Goal: Transaction & Acquisition: Download file/media

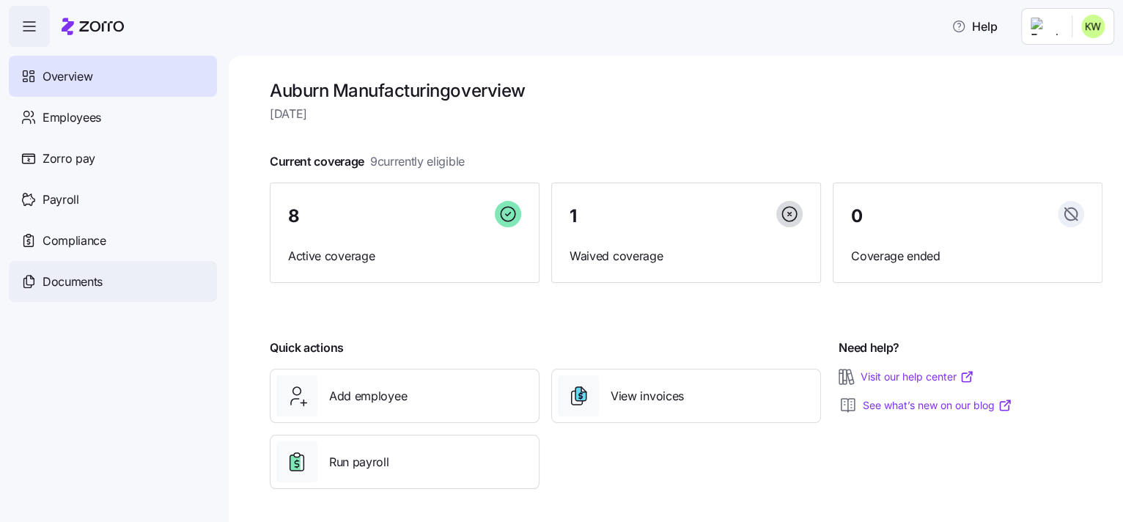
drag, startPoint x: 78, startPoint y: 285, endPoint x: 116, endPoint y: 281, distance: 37.6
click at [79, 285] on span "Documents" at bounding box center [73, 282] width 60 height 18
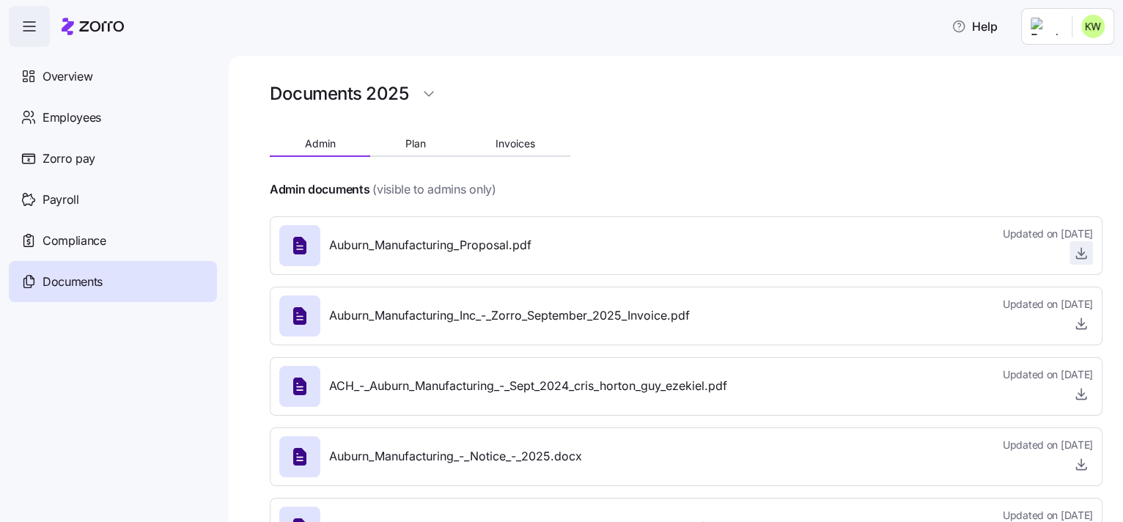
click at [1074, 248] on icon "button" at bounding box center [1081, 253] width 15 height 15
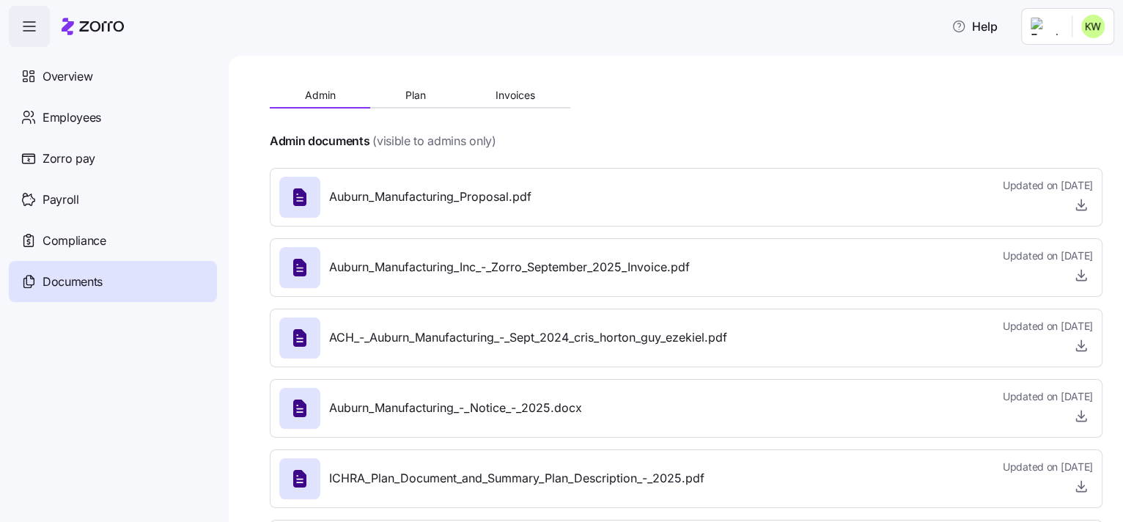
scroll to position [73, 0]
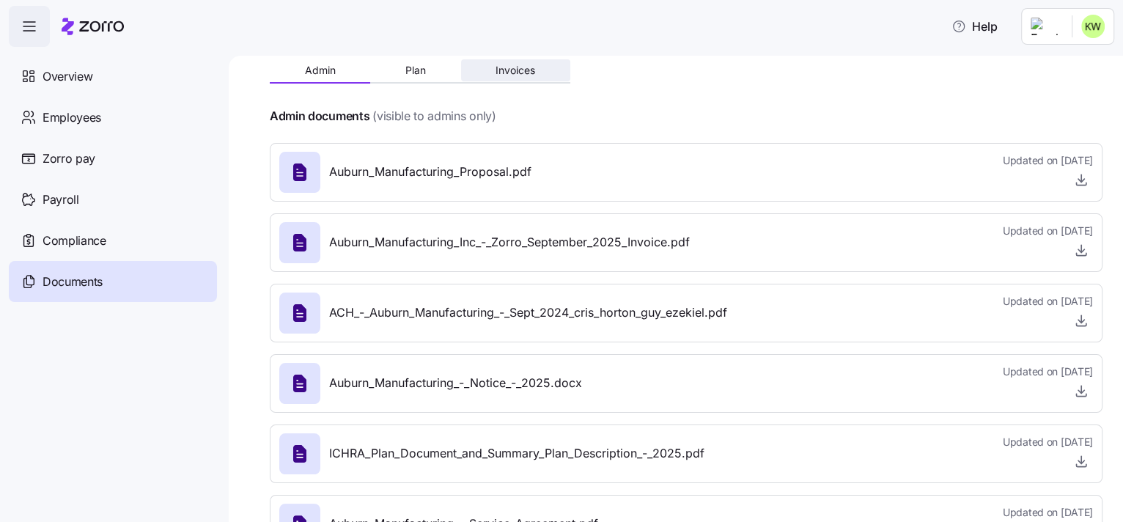
click at [498, 71] on span "Invoices" at bounding box center [515, 70] width 40 height 10
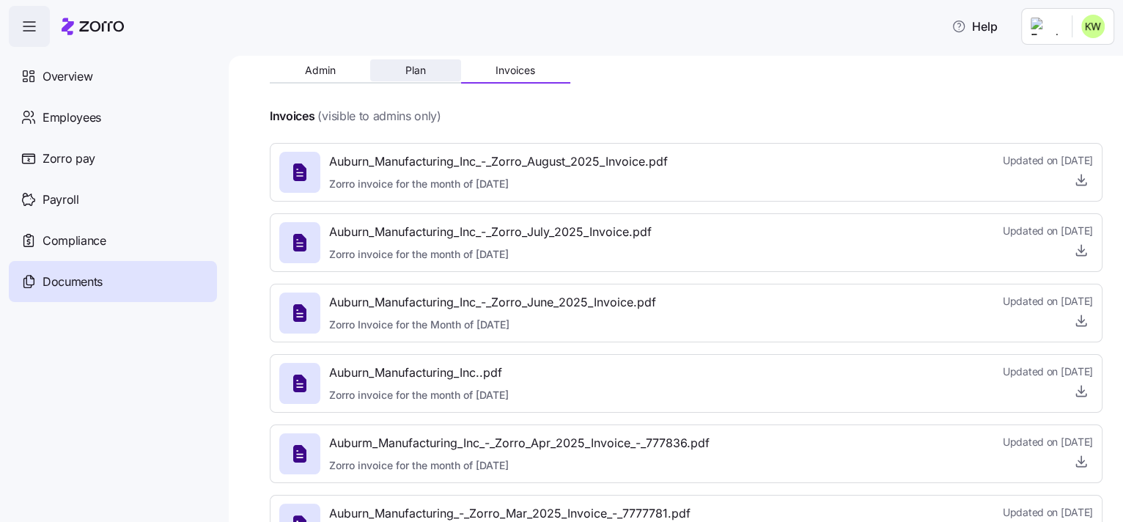
click at [408, 67] on span "Plan" at bounding box center [415, 70] width 21 height 10
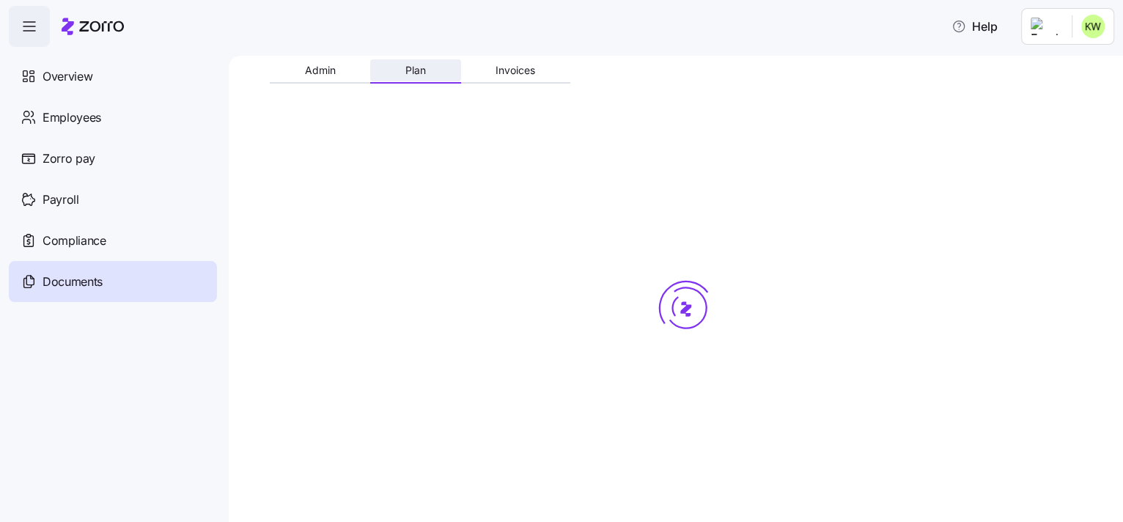
scroll to position [0, 0]
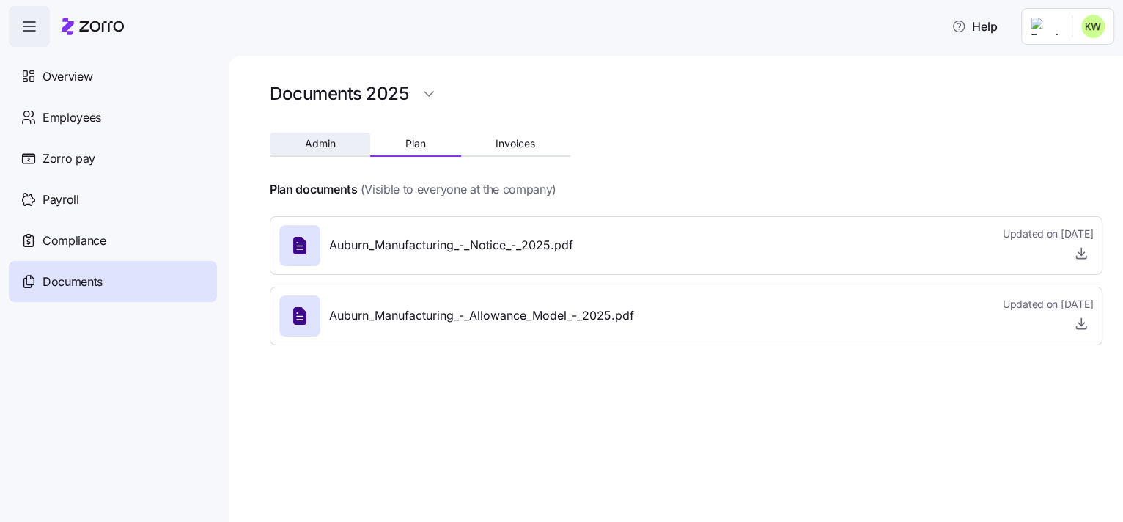
click at [322, 141] on span "Admin" at bounding box center [320, 144] width 31 height 10
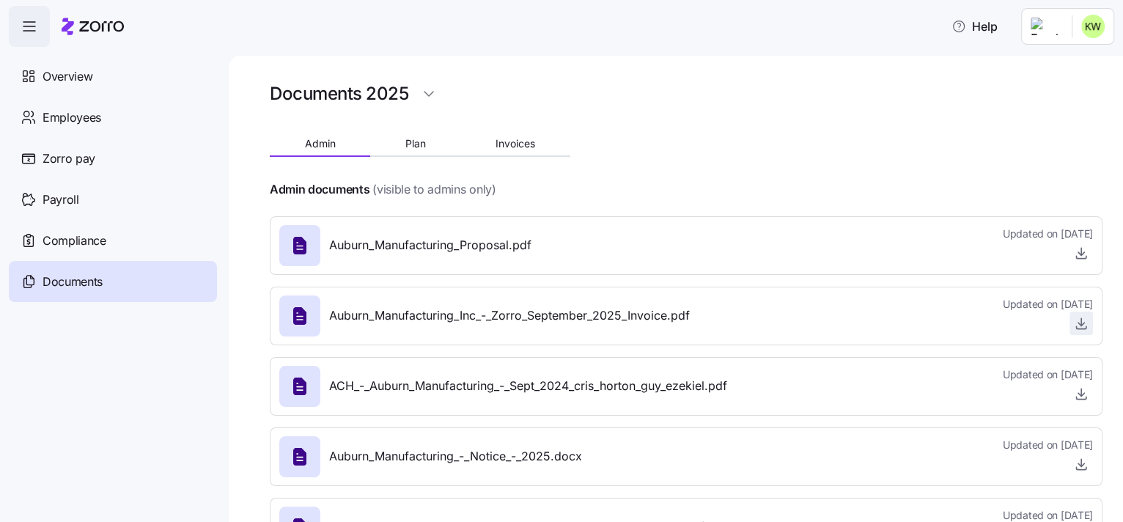
click at [1074, 326] on icon "button" at bounding box center [1081, 323] width 15 height 15
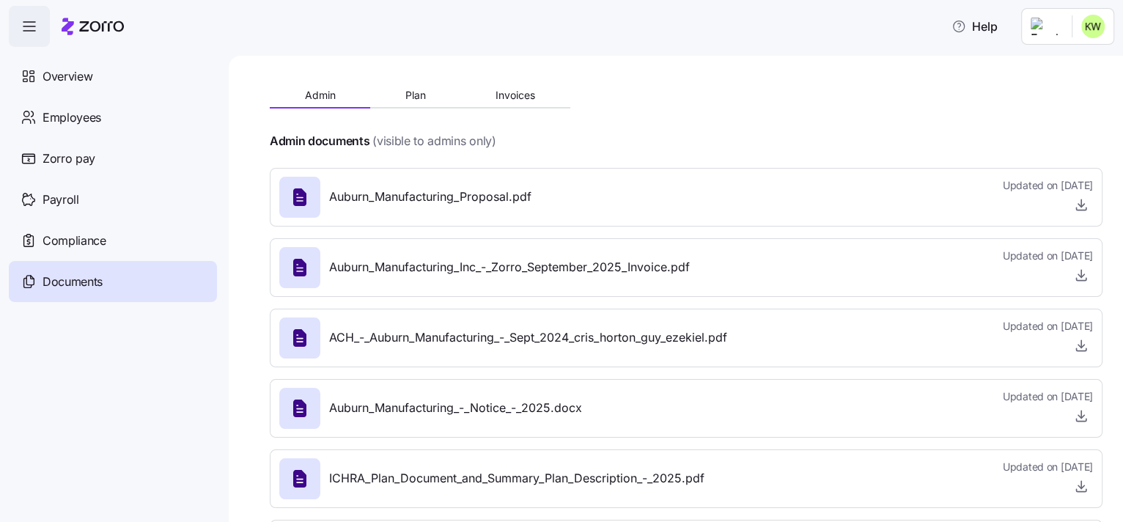
scroll to position [73, 0]
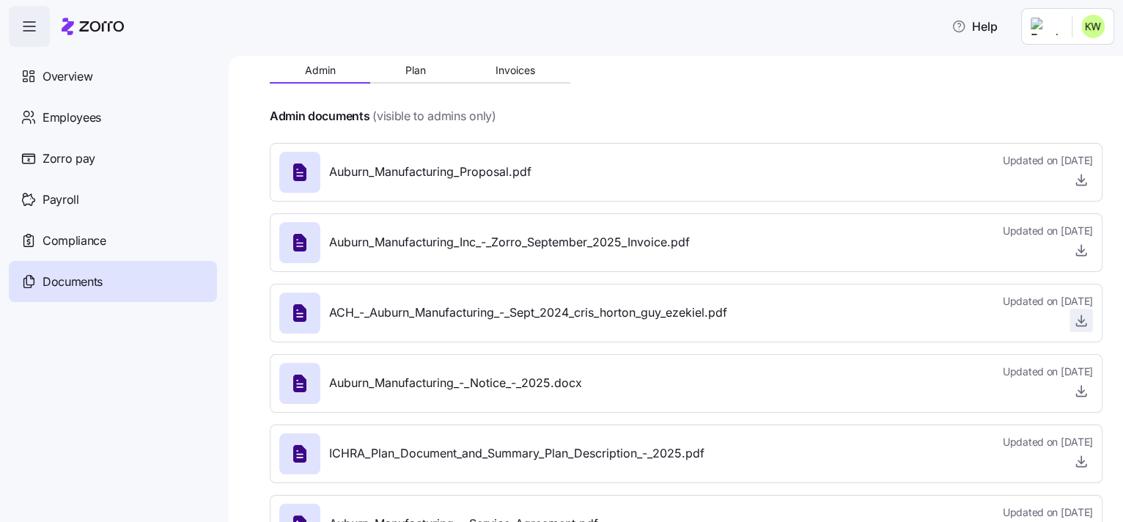
click at [1074, 320] on icon "button" at bounding box center [1081, 320] width 15 height 15
click at [1074, 391] on icon "button" at bounding box center [1081, 390] width 15 height 15
